Goal: Task Accomplishment & Management: Manage account settings

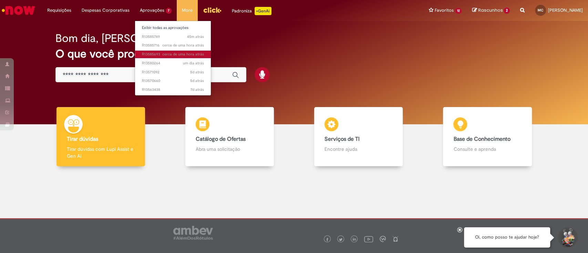
click at [152, 52] on span "cerca de uma hora atrás cerca de uma hora atrás R13585693" at bounding box center [173, 55] width 62 height 6
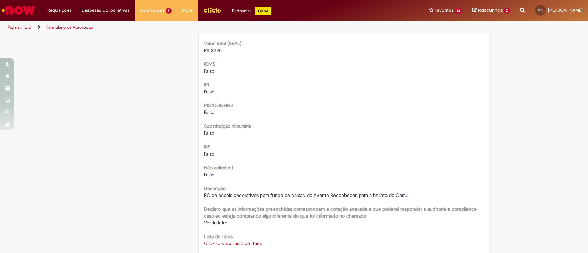
scroll to position [780, 0]
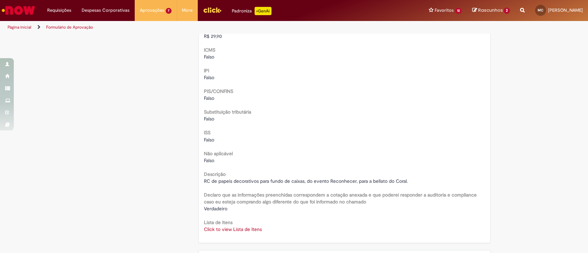
click at [226, 230] on link "Click to view Lista de Itens" at bounding box center [233, 229] width 58 height 6
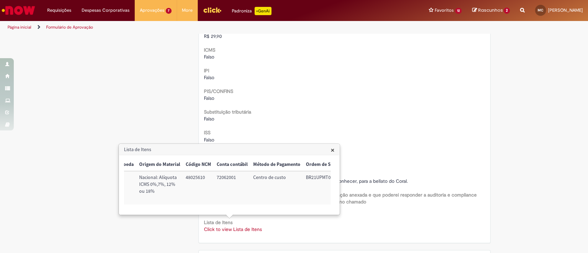
scroll to position [0, 279]
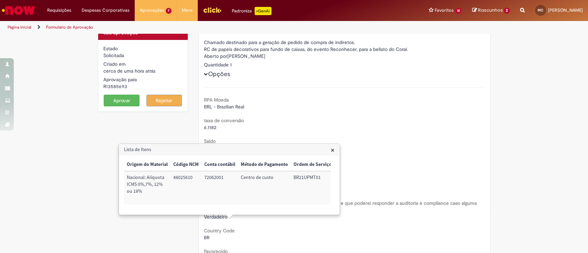
scroll to position [0, 0]
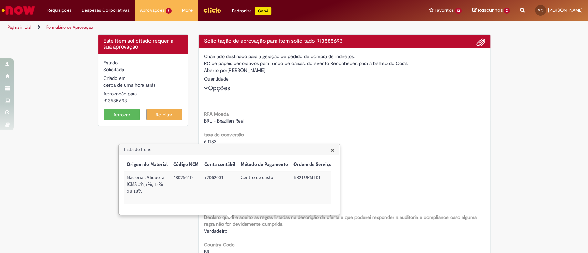
click at [116, 113] on button "Aprovar" at bounding box center [122, 115] width 36 height 12
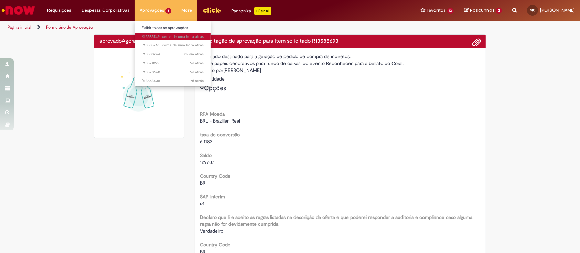
click at [154, 38] on span "cerca de uma hora atrás cerca de uma hora atrás R13585749" at bounding box center [173, 37] width 62 height 6
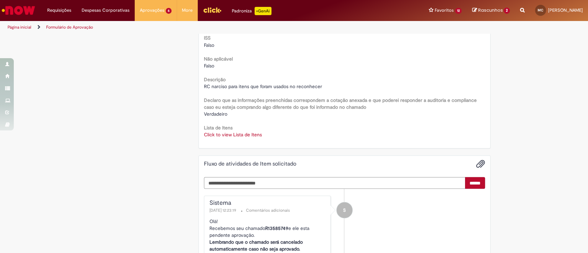
scroll to position [964, 0]
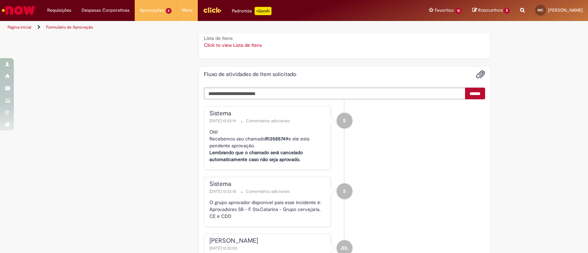
click at [234, 45] on link "Click to view Lista de Itens" at bounding box center [233, 45] width 58 height 6
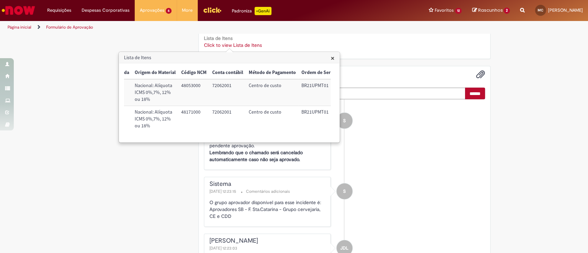
scroll to position [0, 279]
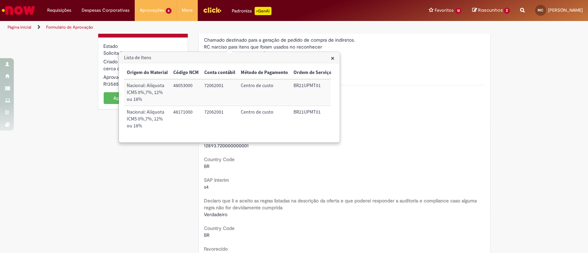
scroll to position [0, 0]
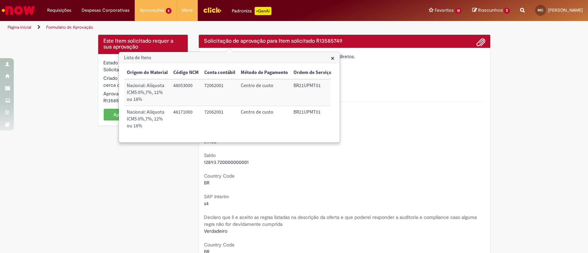
click at [112, 112] on button "Aprovar" at bounding box center [122, 115] width 36 height 12
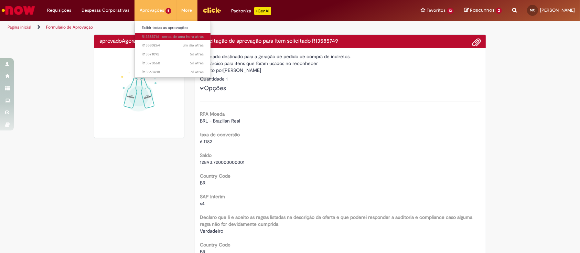
click at [150, 35] on span "cerca de uma hora atrás cerca de uma hora atrás R13585716" at bounding box center [173, 37] width 62 height 6
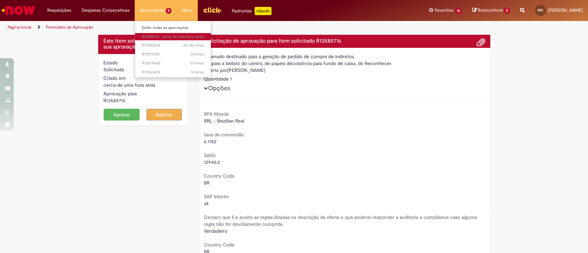
click at [156, 37] on span "cerca de uma hora atrás cerca de uma hora atrás R13585716" at bounding box center [173, 37] width 62 height 6
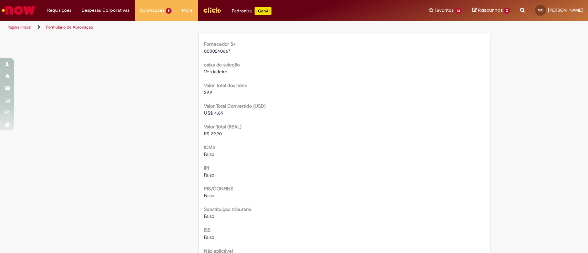
scroll to position [780, 0]
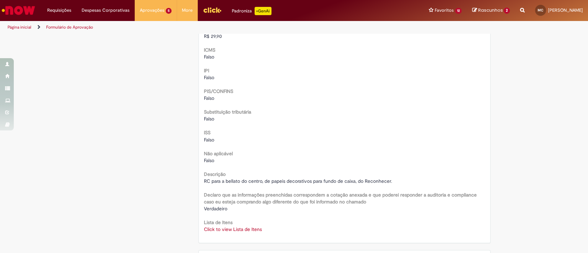
click at [232, 229] on link "Click to view Lista de Itens" at bounding box center [233, 229] width 58 height 6
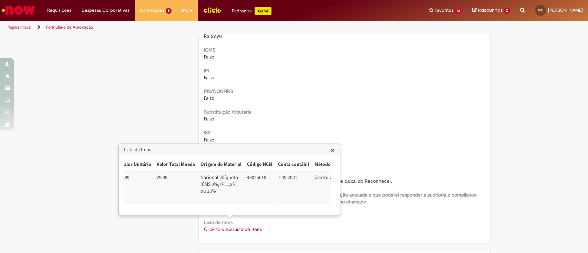
scroll to position [0, 0]
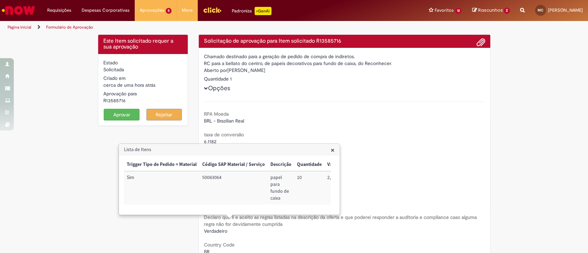
click at [114, 112] on button "Aprovar" at bounding box center [122, 115] width 36 height 12
